Goal: Information Seeking & Learning: Learn about a topic

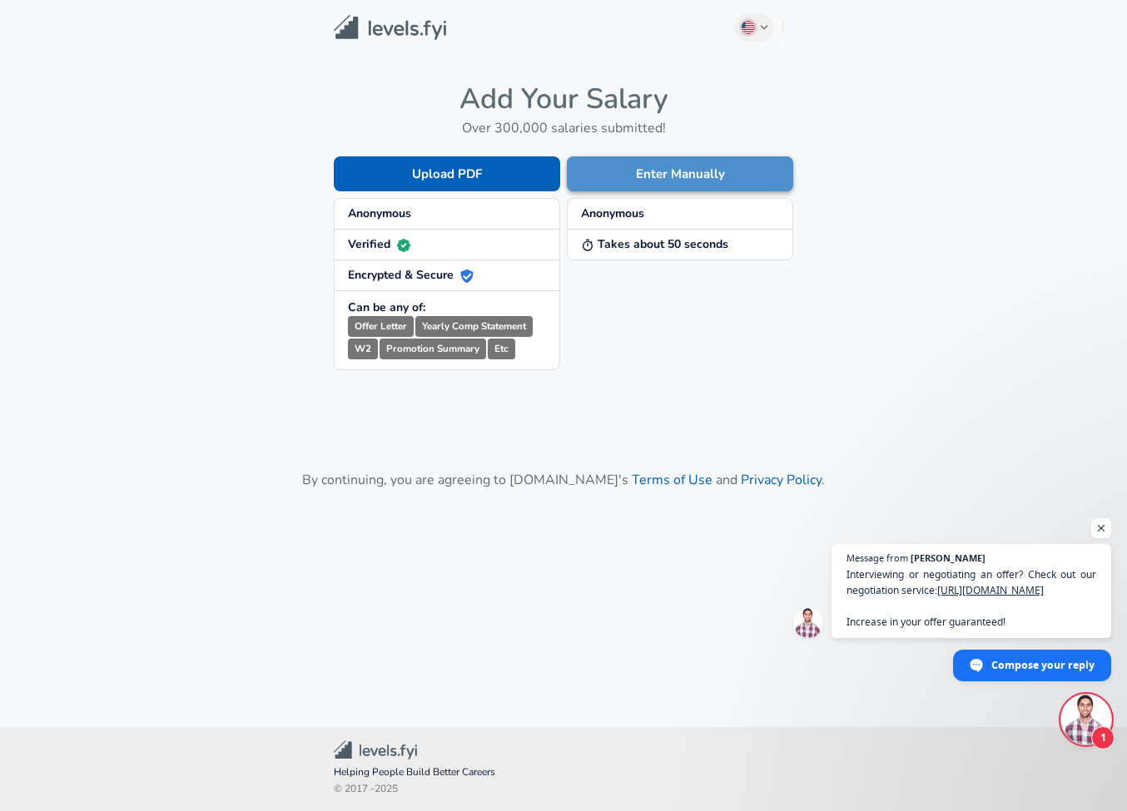
click at [657, 176] on button "Enter Manually" at bounding box center [680, 173] width 226 height 35
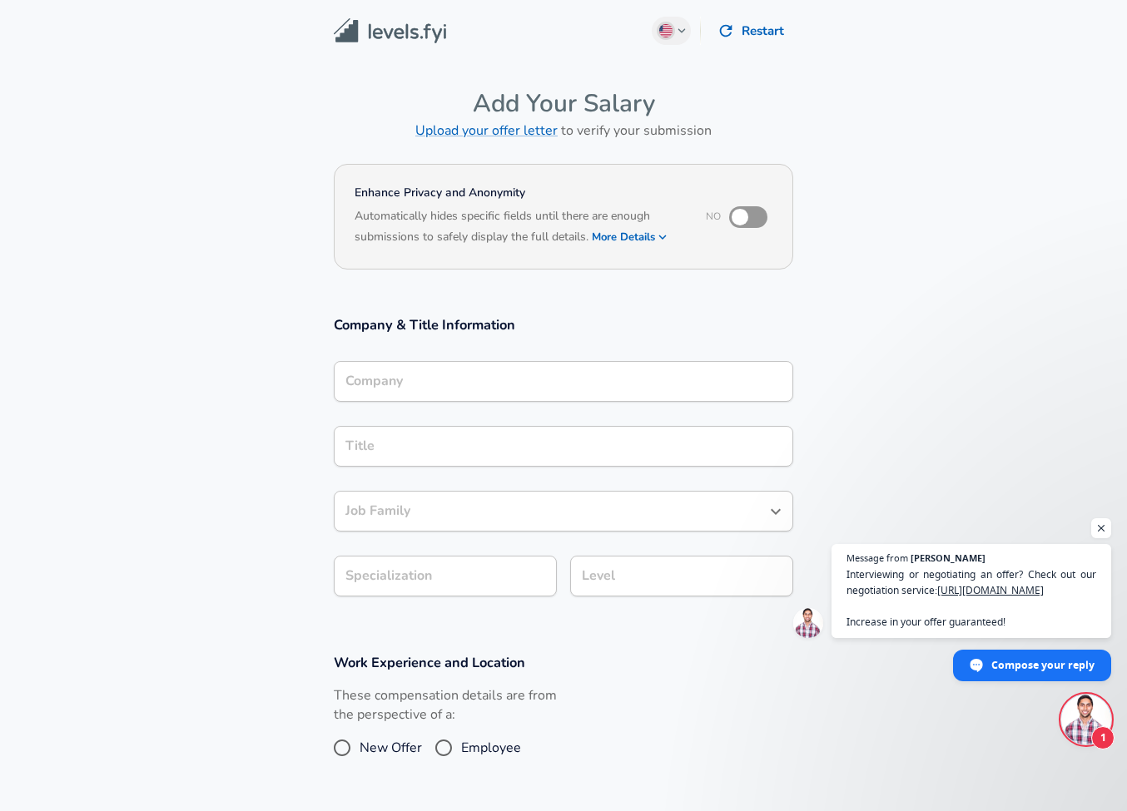
click at [472, 380] on input "Company" at bounding box center [563, 382] width 444 height 26
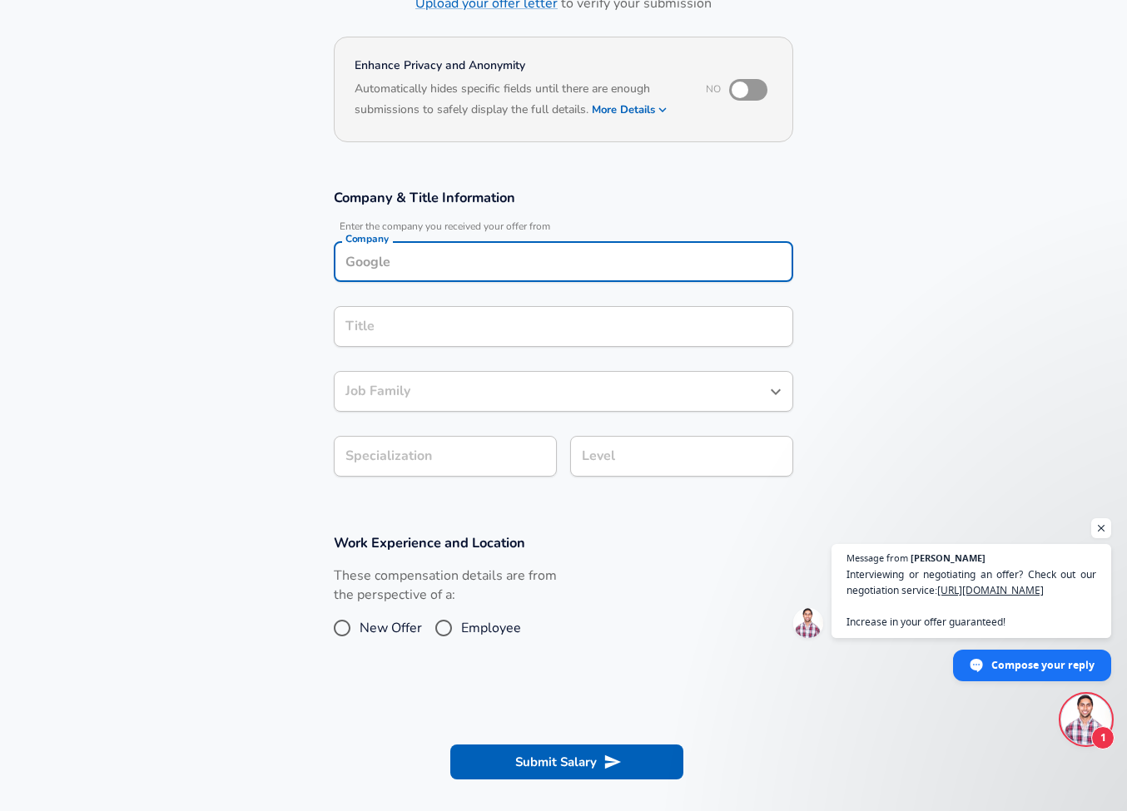
scroll to position [128, 0]
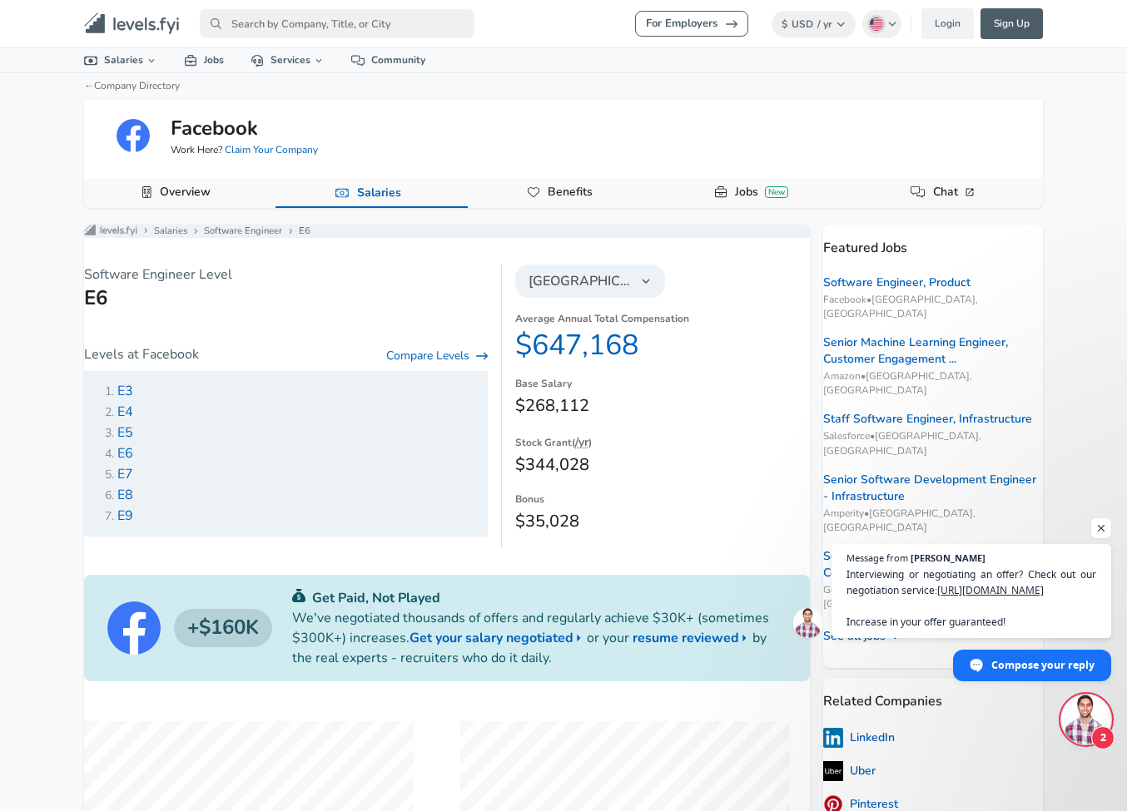
click at [351, 18] on input "primary" at bounding box center [337, 23] width 275 height 29
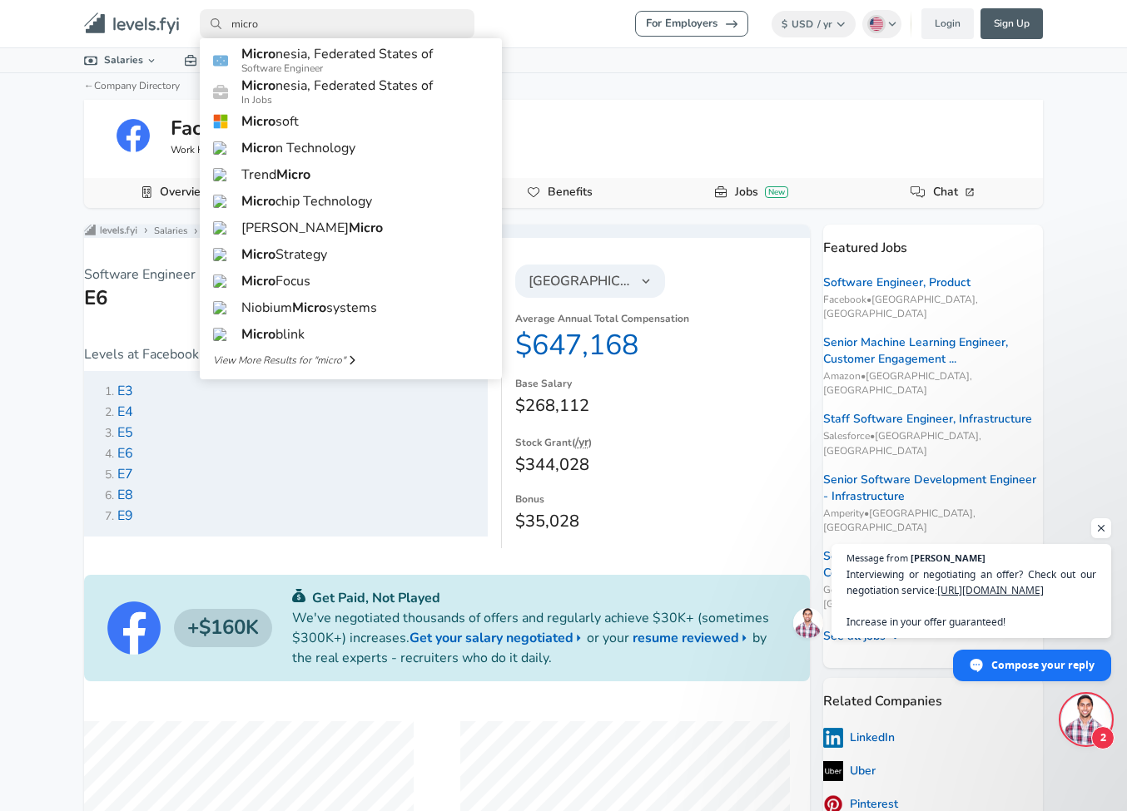
type input "micro"
click at [350, 135] on link "Micro soft" at bounding box center [351, 121] width 302 height 27
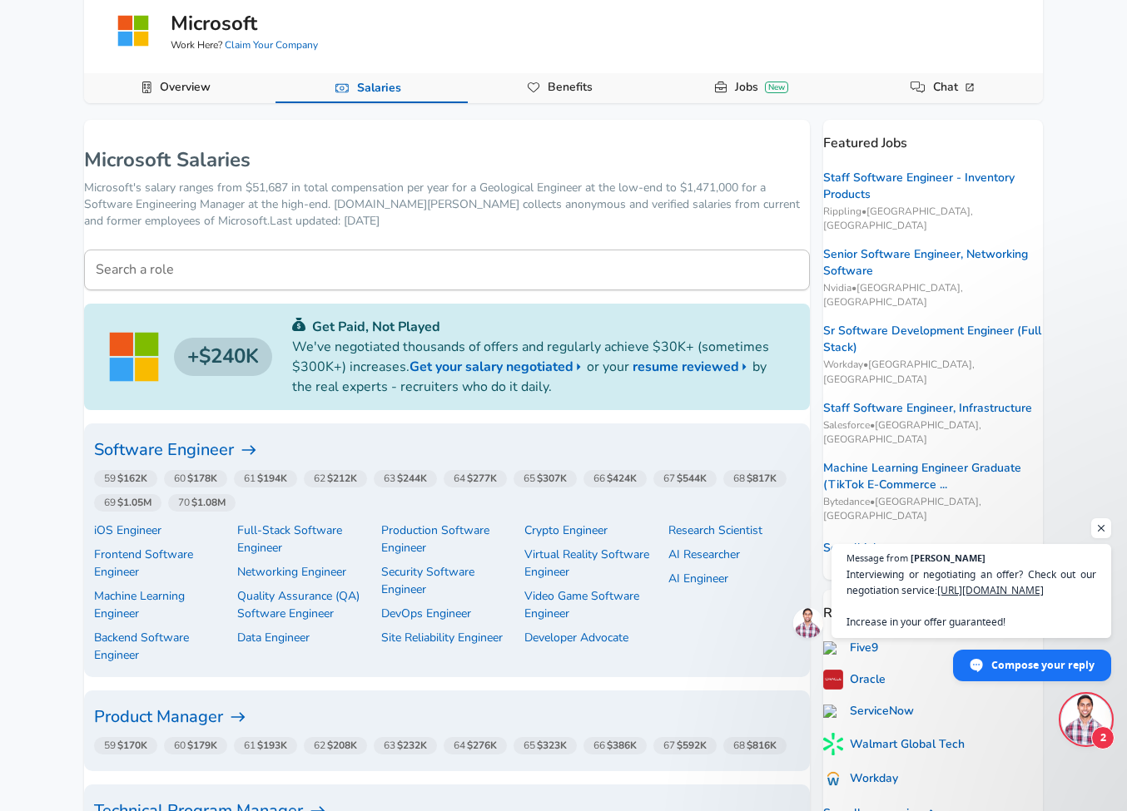
scroll to position [104, 0]
click at [497, 484] on span "64 $277K" at bounding box center [475, 479] width 43 height 13
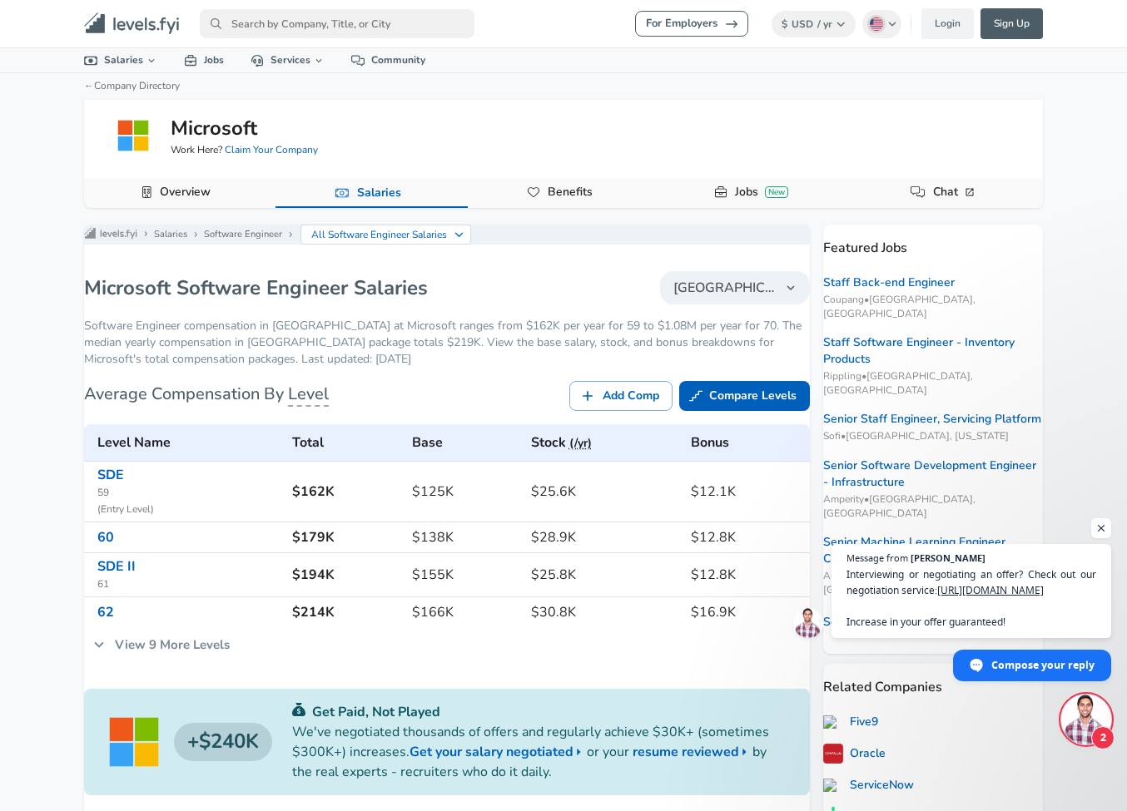
click at [148, 658] on link "View 9 More Levels" at bounding box center [161, 645] width 155 height 35
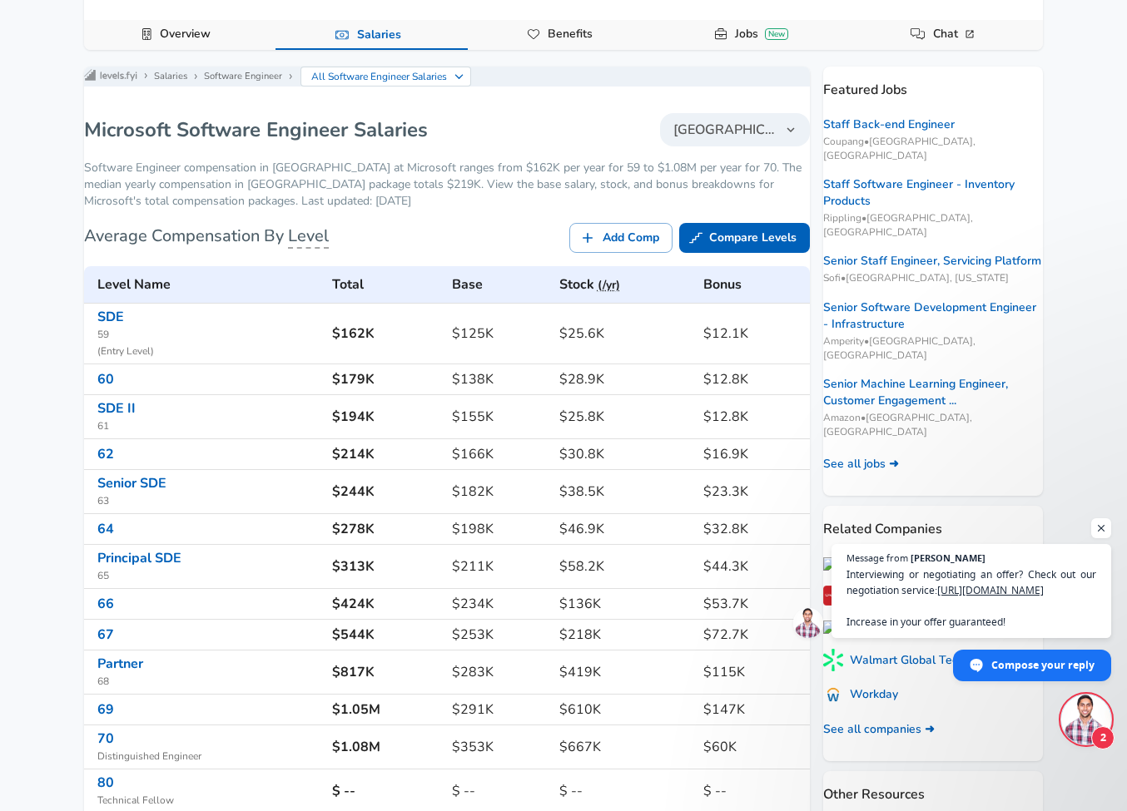
scroll to position [163, 0]
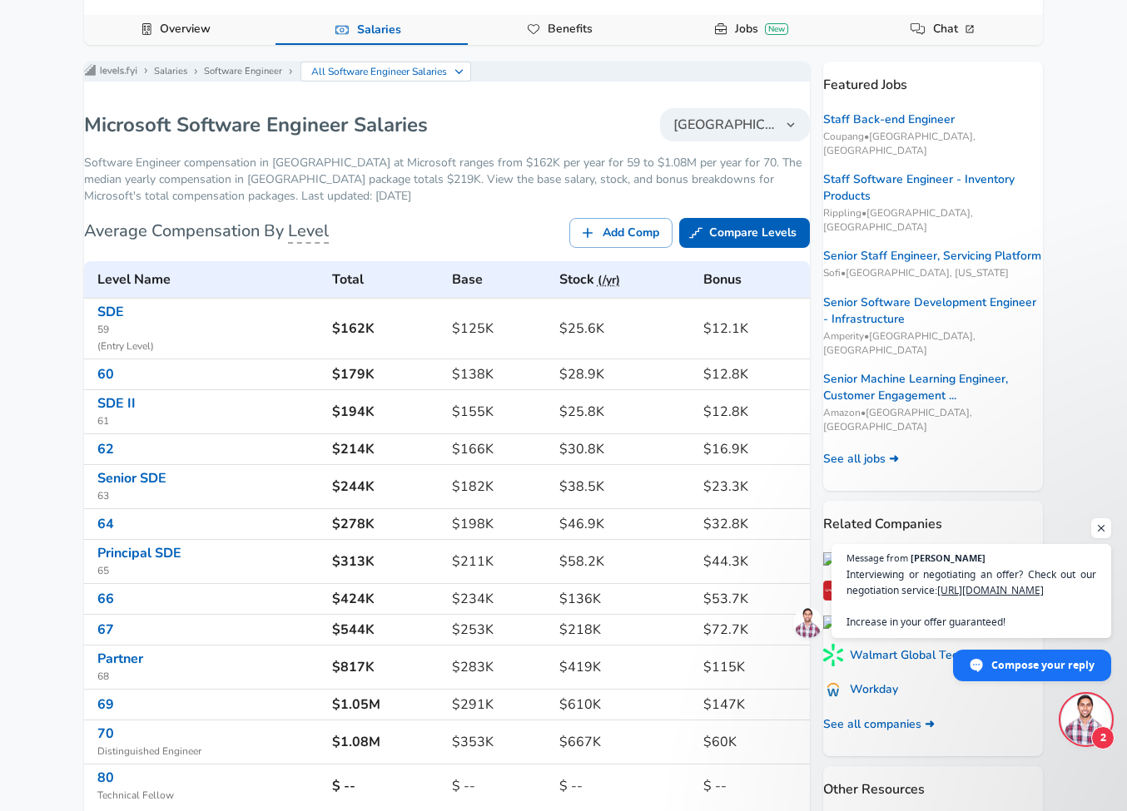
click at [361, 532] on h6 "$278K" at bounding box center [385, 524] width 107 height 23
click at [470, 535] on h6 "$198K" at bounding box center [498, 524] width 93 height 23
